Goal: Transaction & Acquisition: Subscribe to service/newsletter

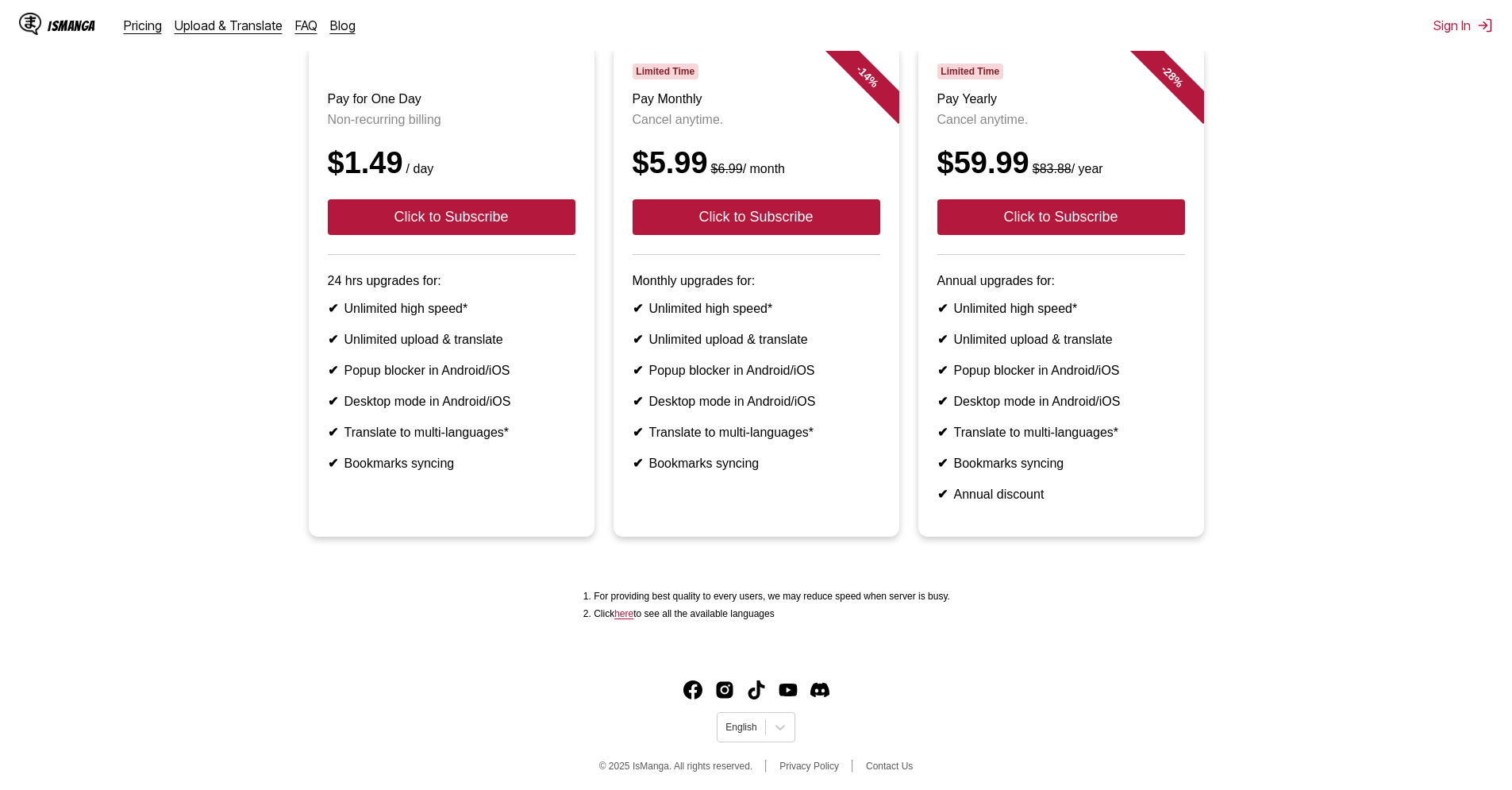
scroll to position [174, 0]
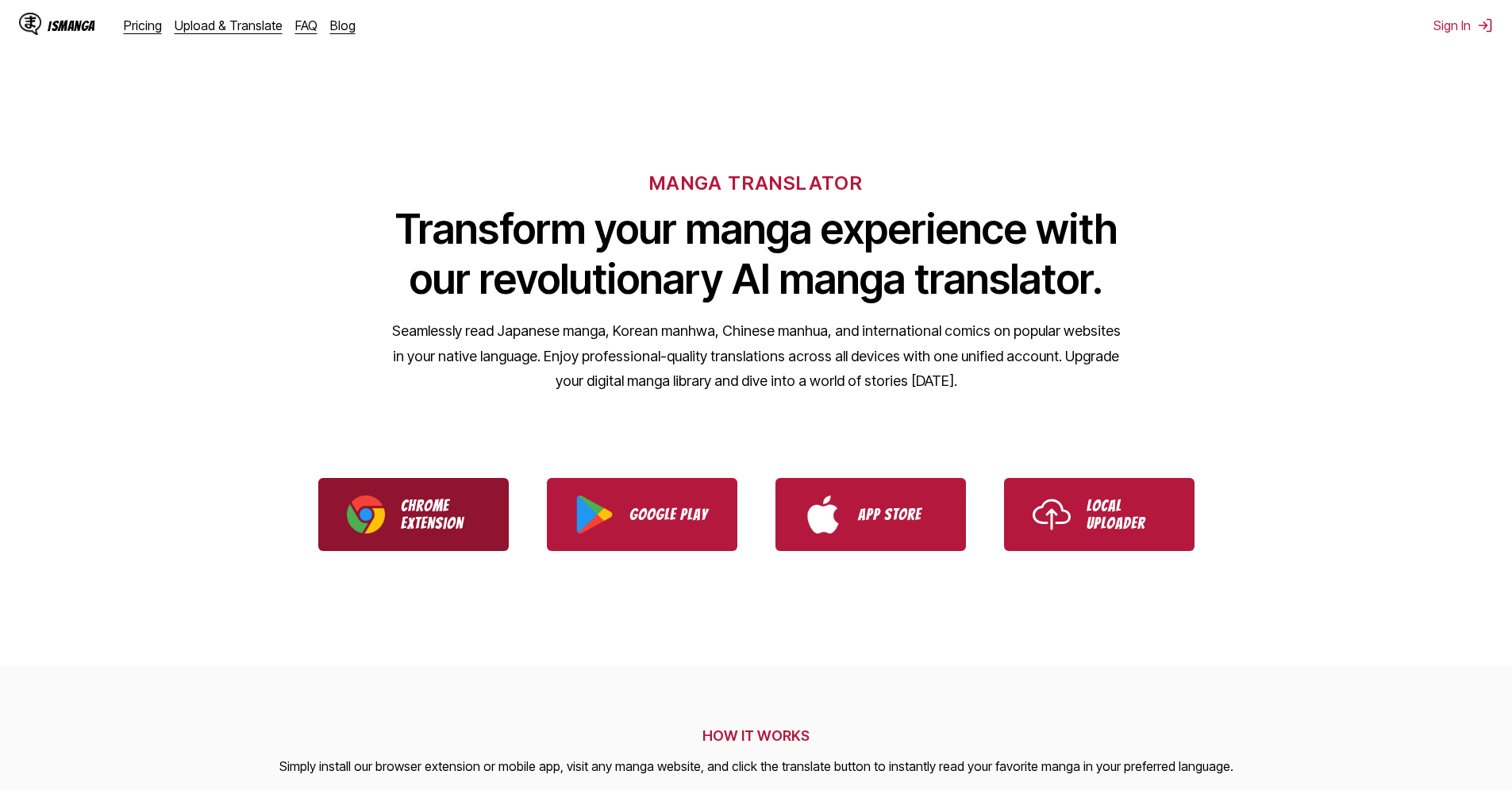
click at [441, 517] on p "Chrome Extension" at bounding box center [441, 514] width 80 height 35
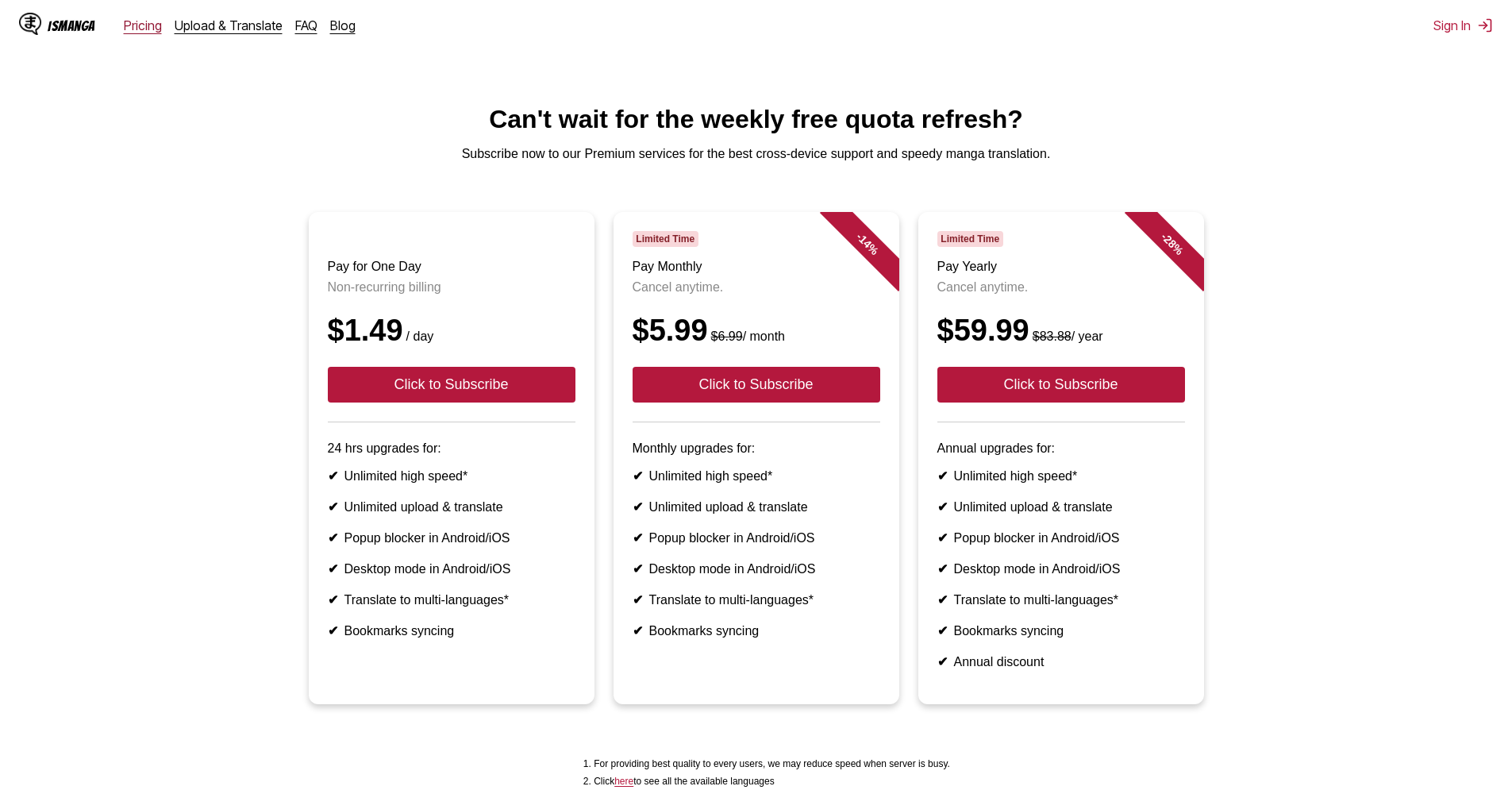
click at [128, 21] on link "Pricing" at bounding box center [143, 25] width 38 height 16
click at [151, 34] on div "IsManga Pricing Upload & Translate FAQ Blog" at bounding box center [193, 25] width 350 height 51
click at [148, 29] on link "Pricing" at bounding box center [143, 25] width 38 height 16
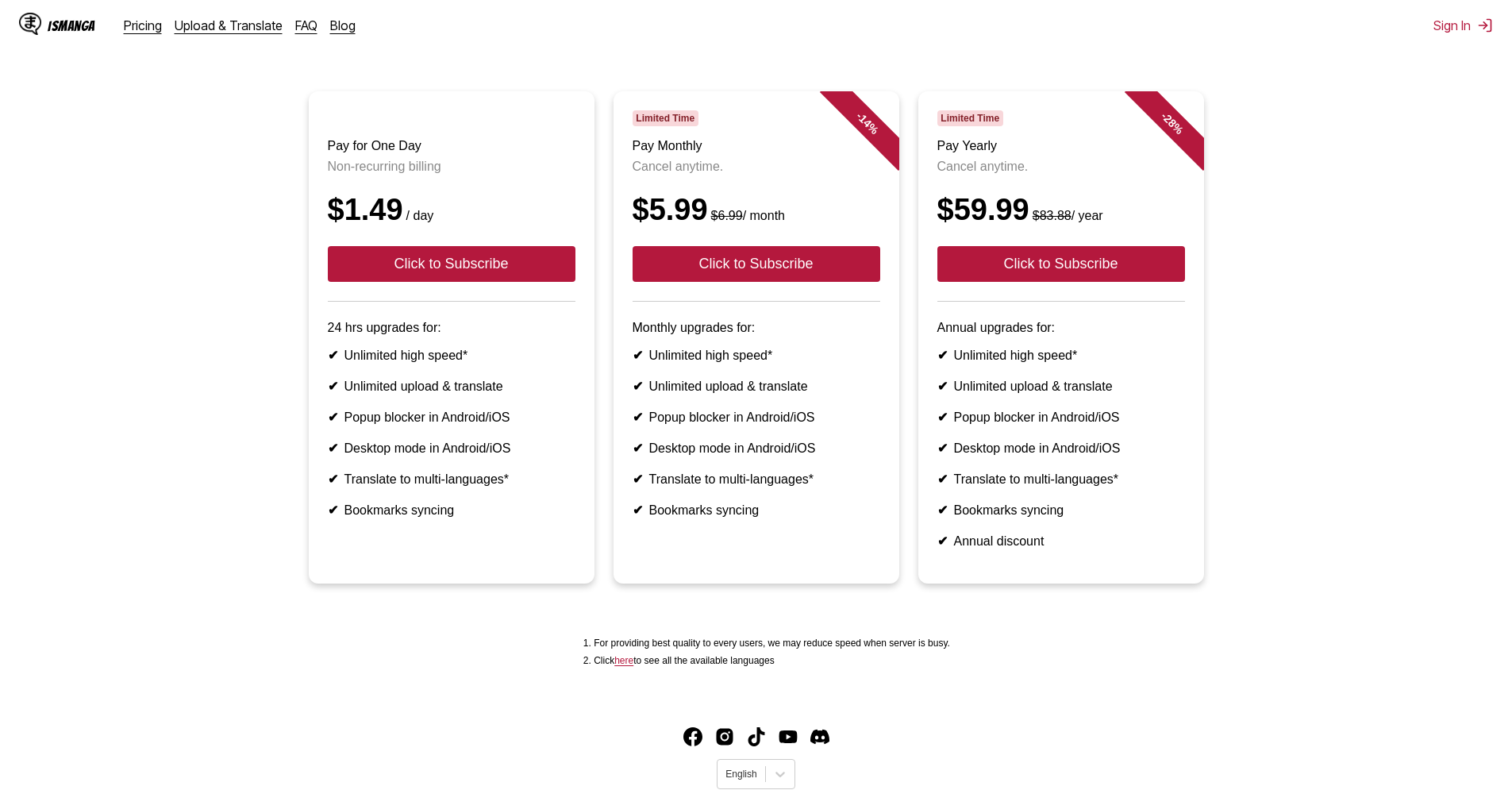
scroll to position [174, 0]
